Goal: Task Accomplishment & Management: Use online tool/utility

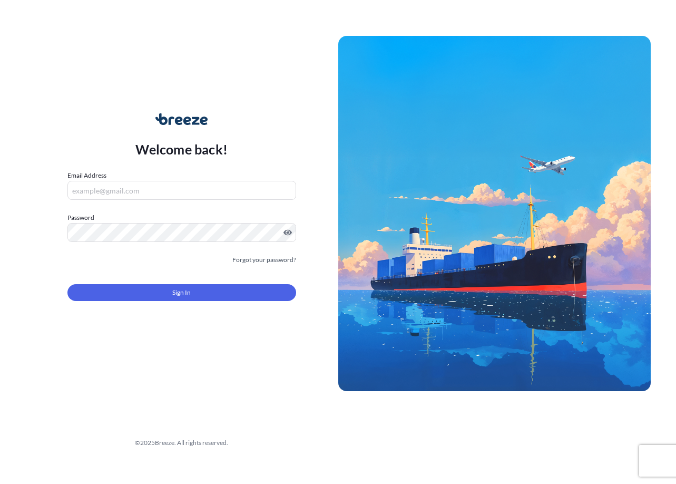
type input "[EMAIL_ADDRESS][DOMAIN_NAME]"
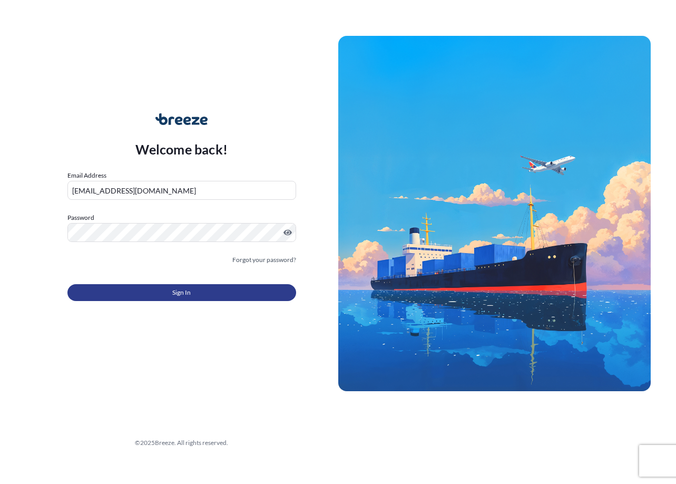
click at [219, 295] on button "Sign In" at bounding box center [181, 292] width 229 height 17
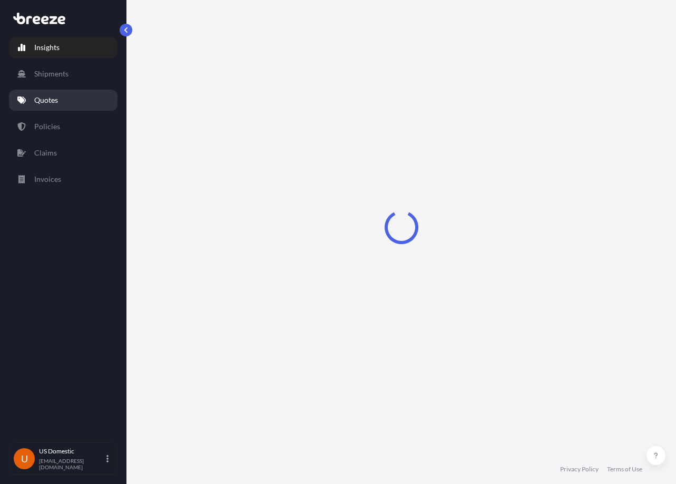
select select "2025"
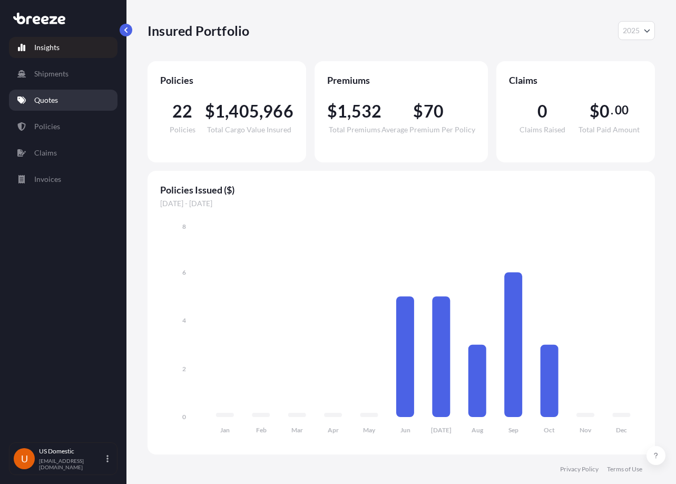
click at [67, 95] on link "Quotes" at bounding box center [63, 100] width 109 height 21
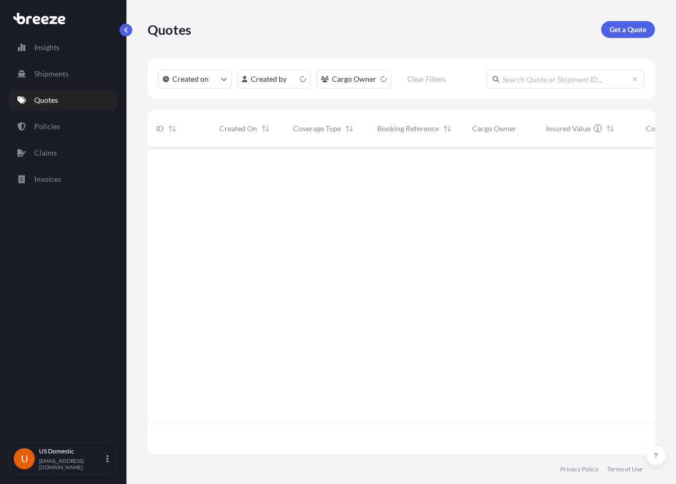
scroll to position [305, 500]
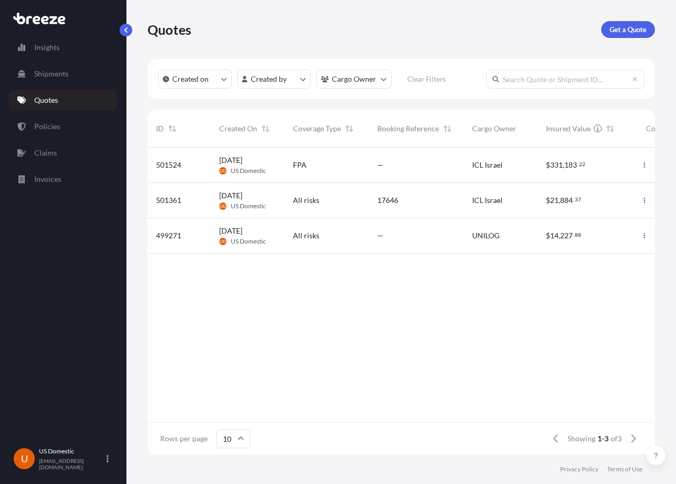
click at [336, 156] on div "FPA" at bounding box center [327, 165] width 84 height 35
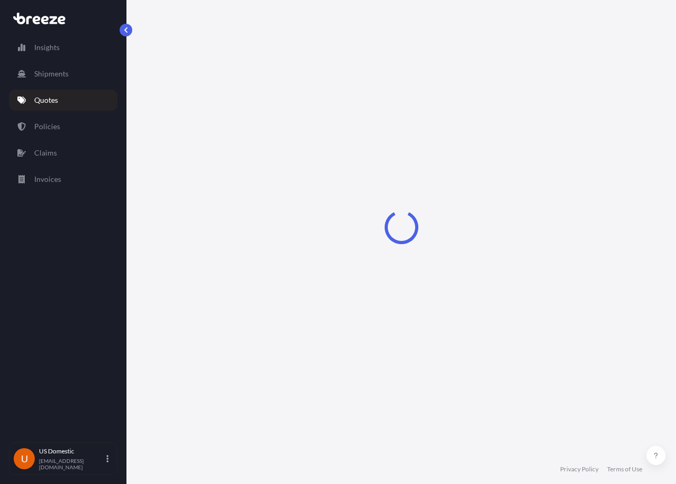
select select "Road"
select select "1"
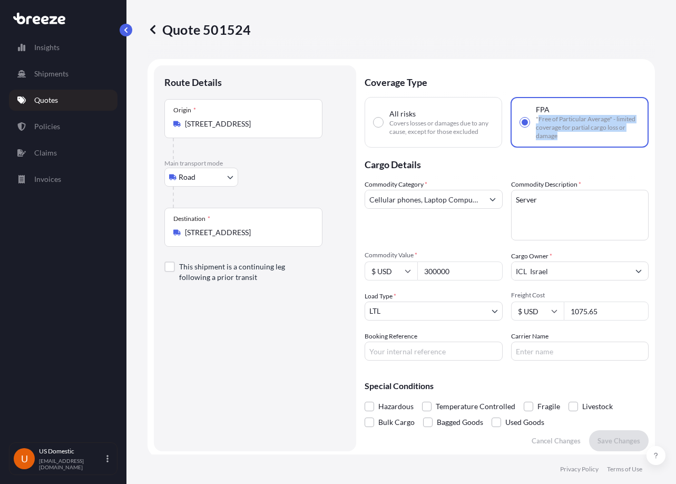
drag, startPoint x: 535, startPoint y: 117, endPoint x: 577, endPoint y: 140, distance: 48.8
click at [577, 140] on div "FPA "Free of Particular Average" - limited coverage for partial cargo loss or d…" at bounding box center [580, 122] width 139 height 51
copy span "Free of Particular Average" - limited coverage for partial cargo loss or damage"
click at [559, 131] on span ""Free of Particular Average" - limited coverage for partial cargo loss or damage" at bounding box center [588, 127] width 104 height 25
click at [530, 127] on input "FPA "Free of Particular Average" - limited coverage for partial cargo loss or d…" at bounding box center [524, 122] width 9 height 9
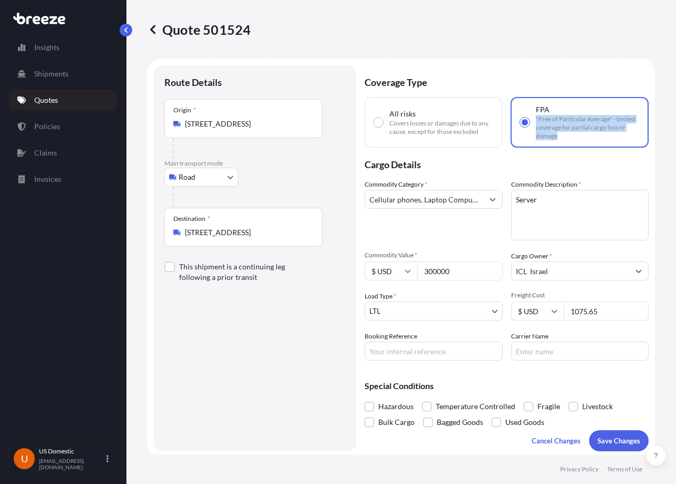
drag, startPoint x: 577, startPoint y: 133, endPoint x: 529, endPoint y: 117, distance: 51.2
click at [529, 117] on label "FPA "Free of Particular Average" - limited coverage for partial cargo loss or d…" at bounding box center [580, 122] width 120 height 36
copy span ""Free of Particular Average" - limited coverage for partial cargo loss or damage"
